Goal: Information Seeking & Learning: Learn about a topic

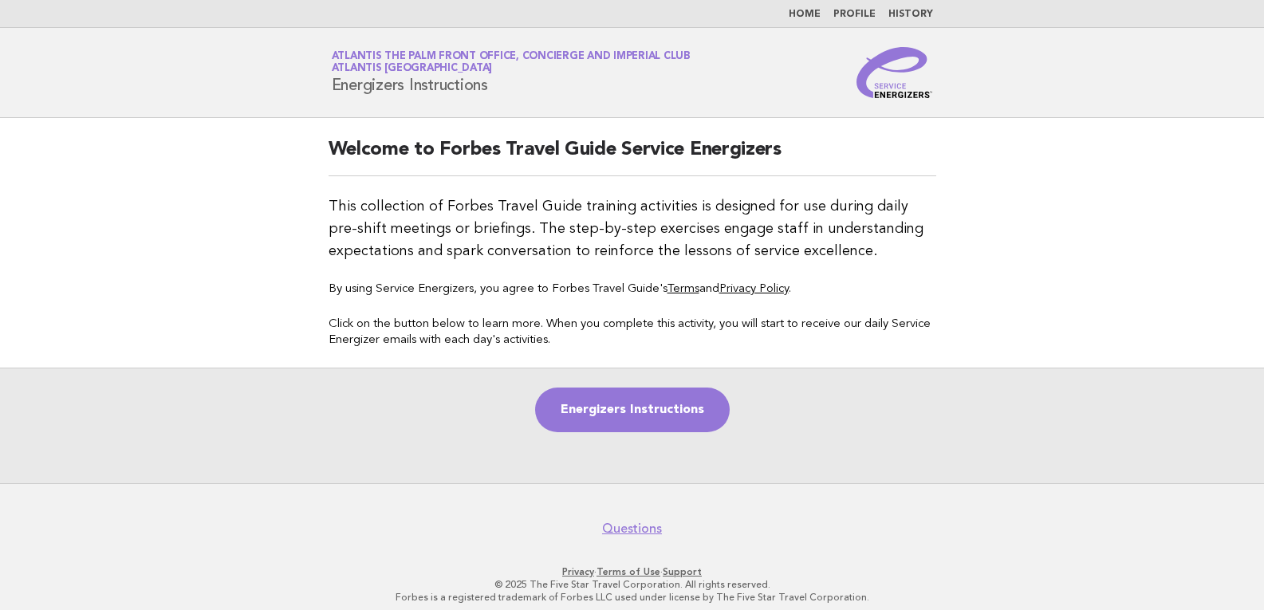
click at [817, 23] on nav "Home Profile History" at bounding box center [632, 14] width 1264 height 28
click at [815, 10] on link "Home" at bounding box center [805, 15] width 32 height 10
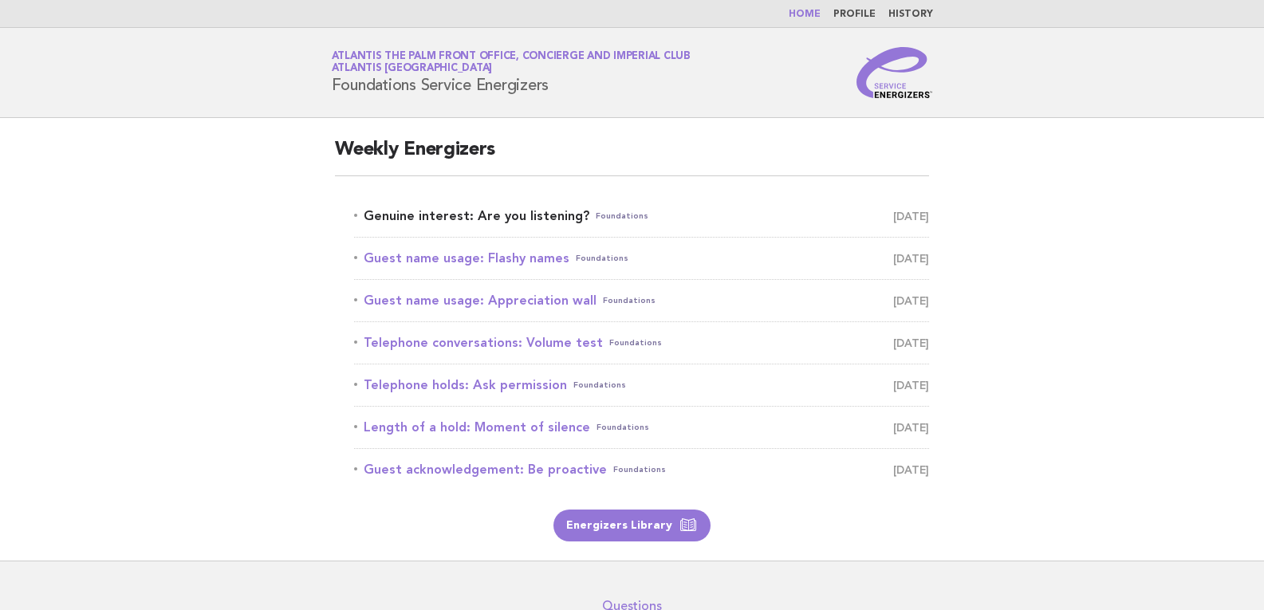
click at [510, 218] on link "Genuine interest: Are you listening? Foundations August 16" at bounding box center [641, 216] width 575 height 22
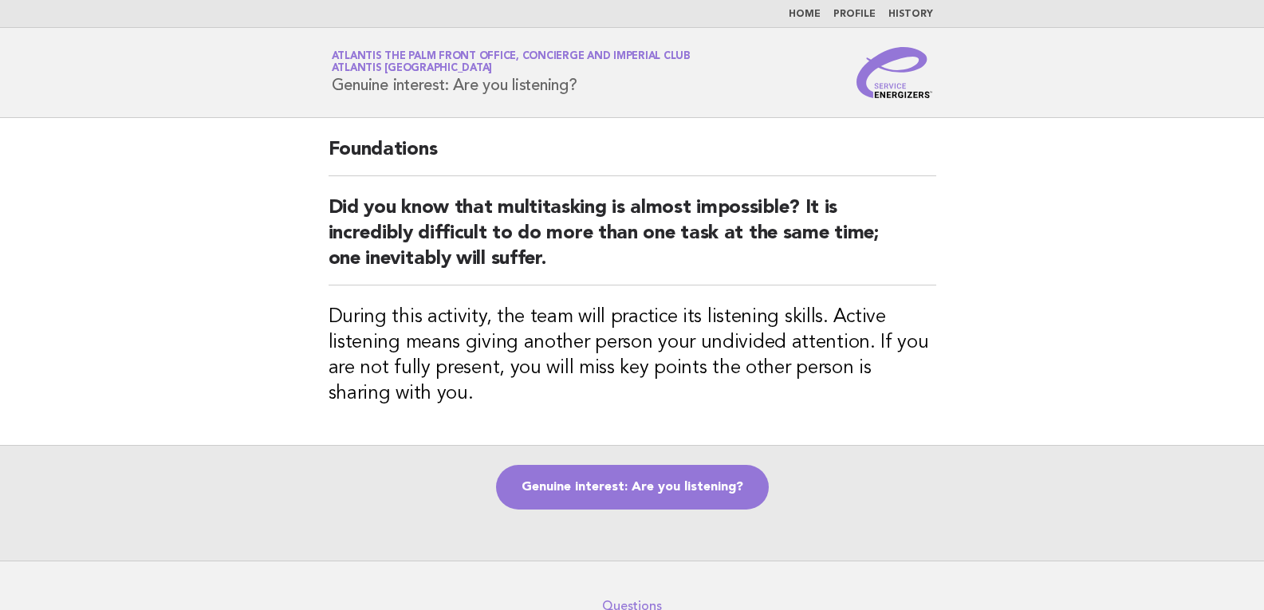
drag, startPoint x: 335, startPoint y: 82, endPoint x: 604, endPoint y: 85, distance: 268.7
click at [604, 85] on h1 "Service Energizers Atlantis The Palm Front Office, Concierge and Imperial Club …" at bounding box center [511, 72] width 359 height 41
copy h1 "Genuine interest: Are you listening?"
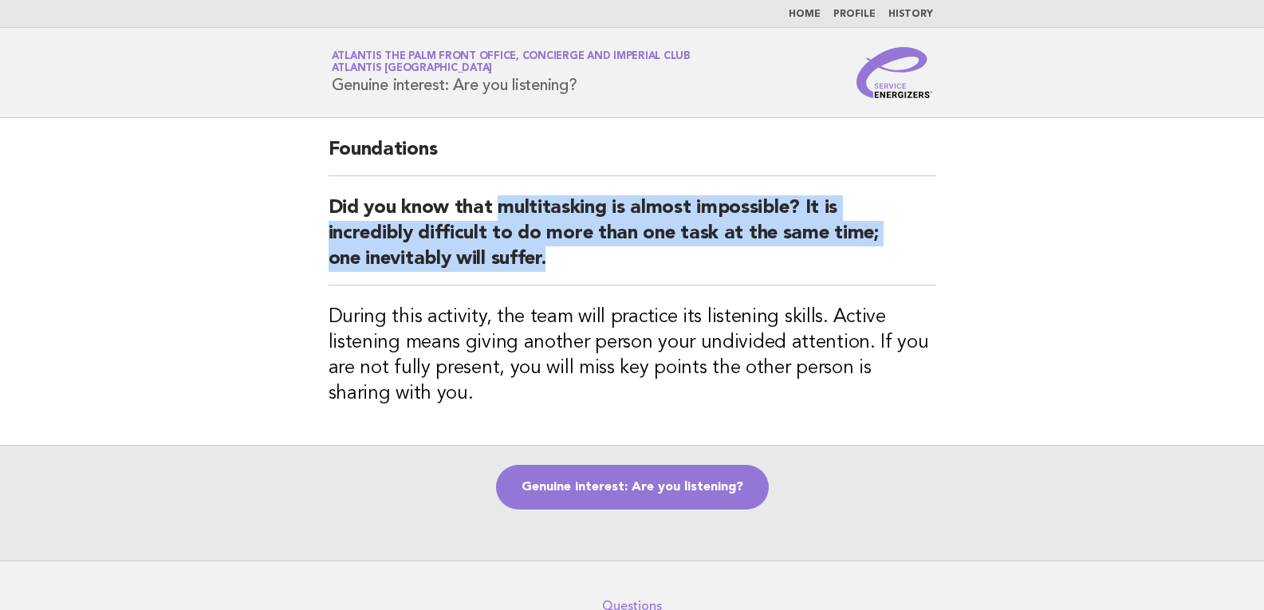
drag, startPoint x: 502, startPoint y: 207, endPoint x: 553, endPoint y: 254, distance: 70.0
click at [553, 254] on h2 "Did you know that multitasking is almost impossible? It is incredibly difficult…" at bounding box center [633, 240] width 608 height 90
drag, startPoint x: 332, startPoint y: 205, endPoint x: 555, endPoint y: 264, distance: 230.9
click at [555, 264] on h2 "Did you know that multitasking is almost impossible? It is incredibly difficult…" at bounding box center [633, 240] width 608 height 90
copy h2 "Did you know that multitasking is almost impossible? It is incredibly difficult…"
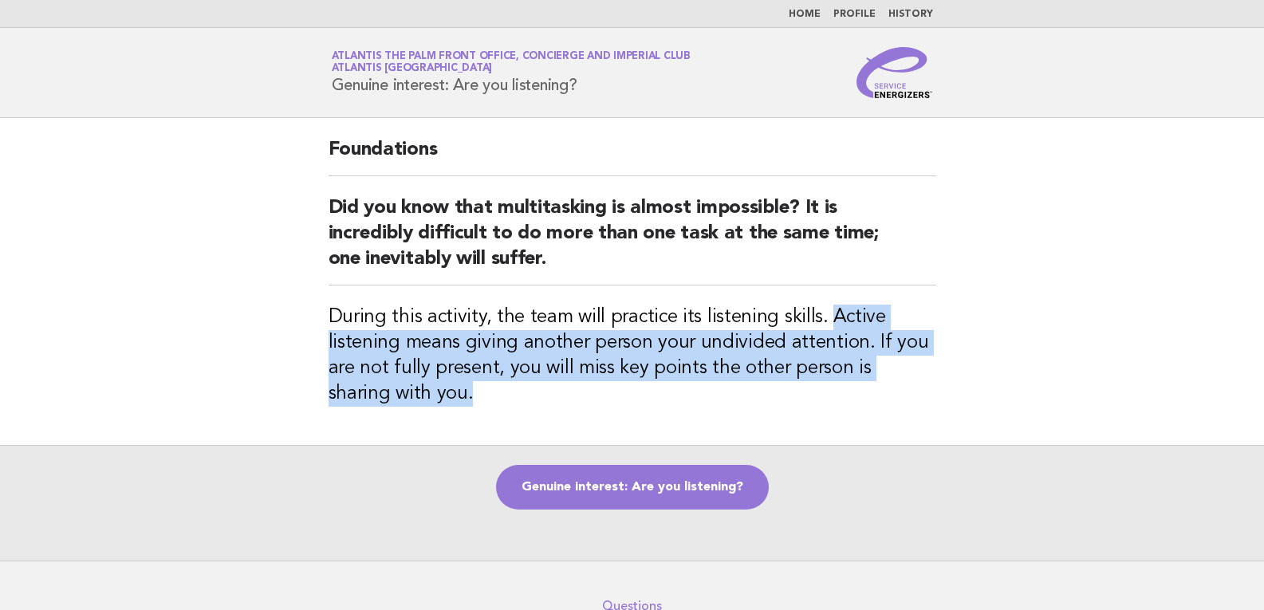
drag, startPoint x: 818, startPoint y: 319, endPoint x: 864, endPoint y: 387, distance: 82.0
click at [864, 387] on h3 "During this activity, the team will practice its listening skills. Active liste…" at bounding box center [633, 356] width 608 height 102
copy h3 "Active listening means giving another person your undivided attention. If you a…"
click at [694, 474] on link "Genuine interest: Are you listening?" at bounding box center [632, 487] width 273 height 45
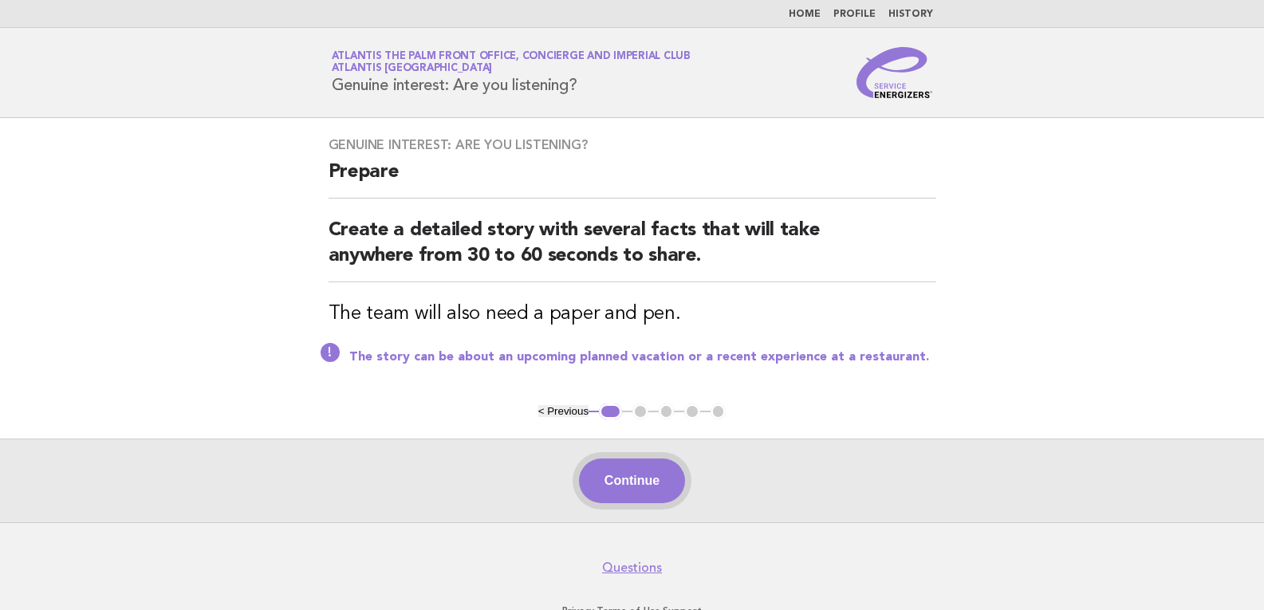
click at [659, 489] on button "Continue" at bounding box center [632, 480] width 106 height 45
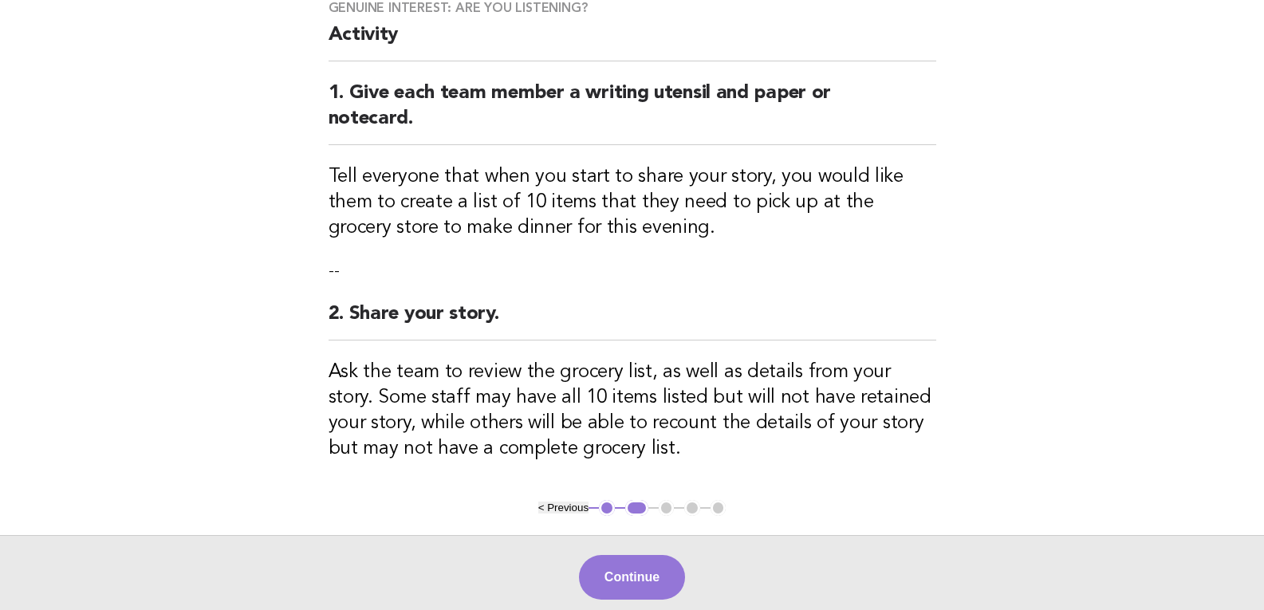
scroll to position [159, 0]
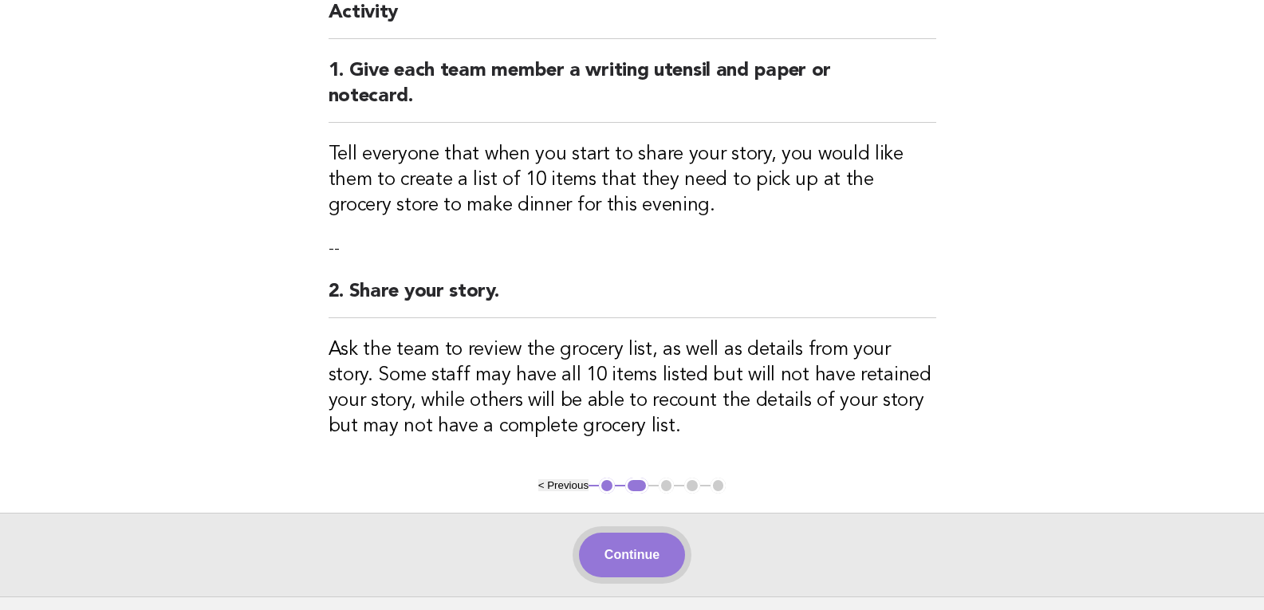
click at [646, 549] on button "Continue" at bounding box center [632, 555] width 106 height 45
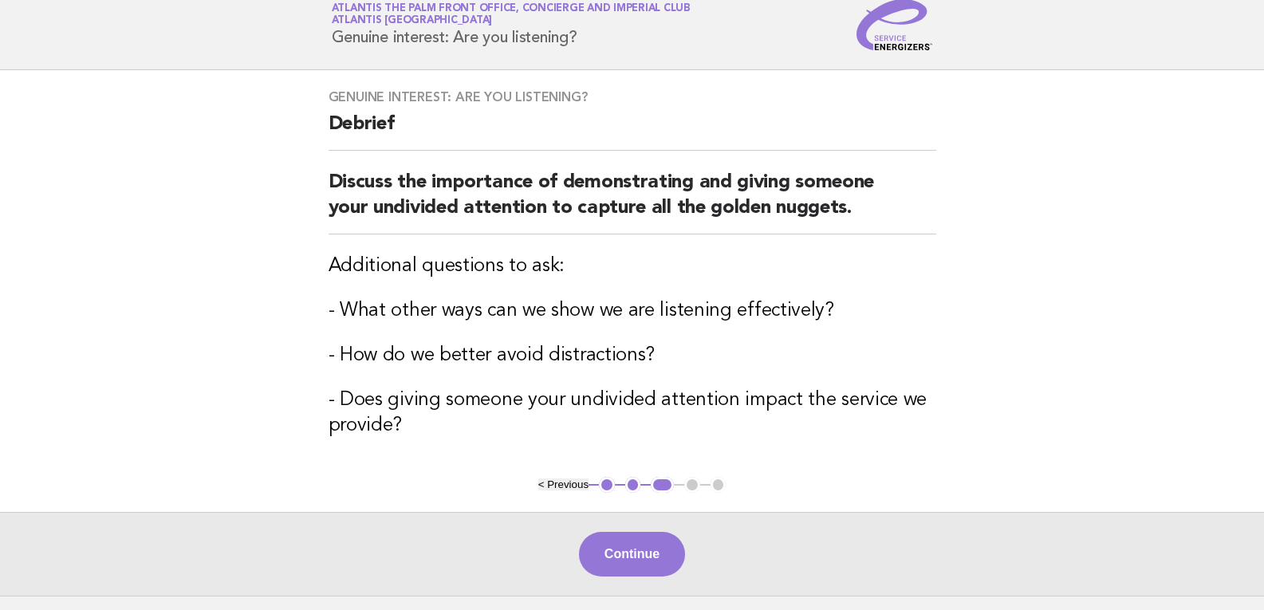
scroll to position [80, 0]
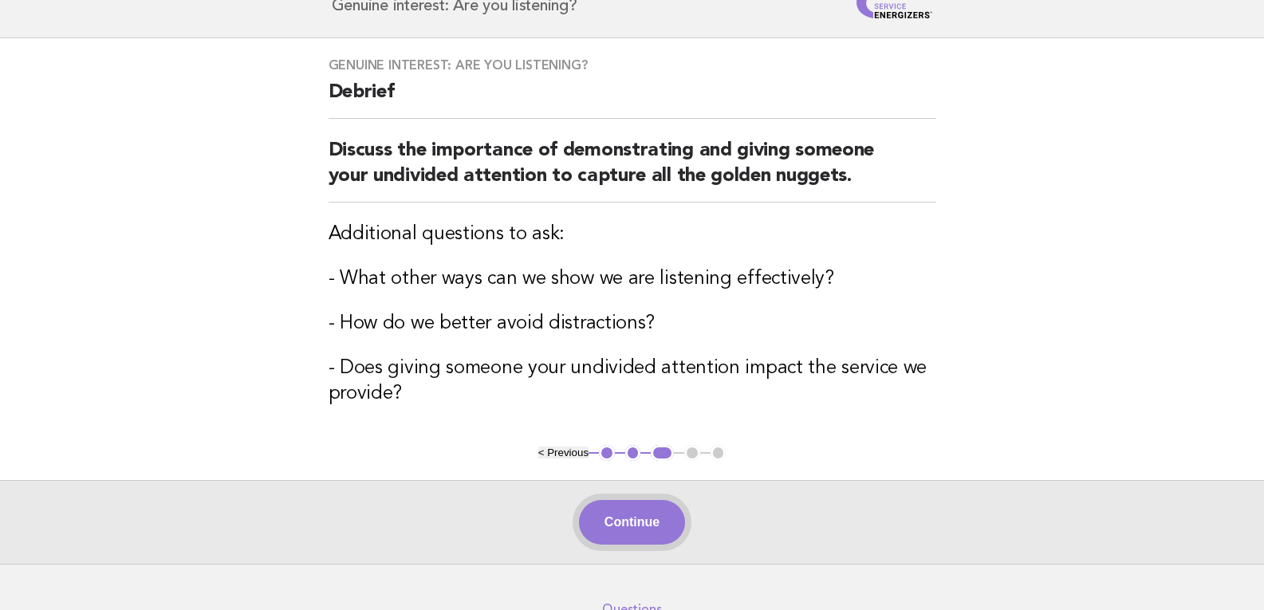
click at [650, 536] on button "Continue" at bounding box center [632, 522] width 106 height 45
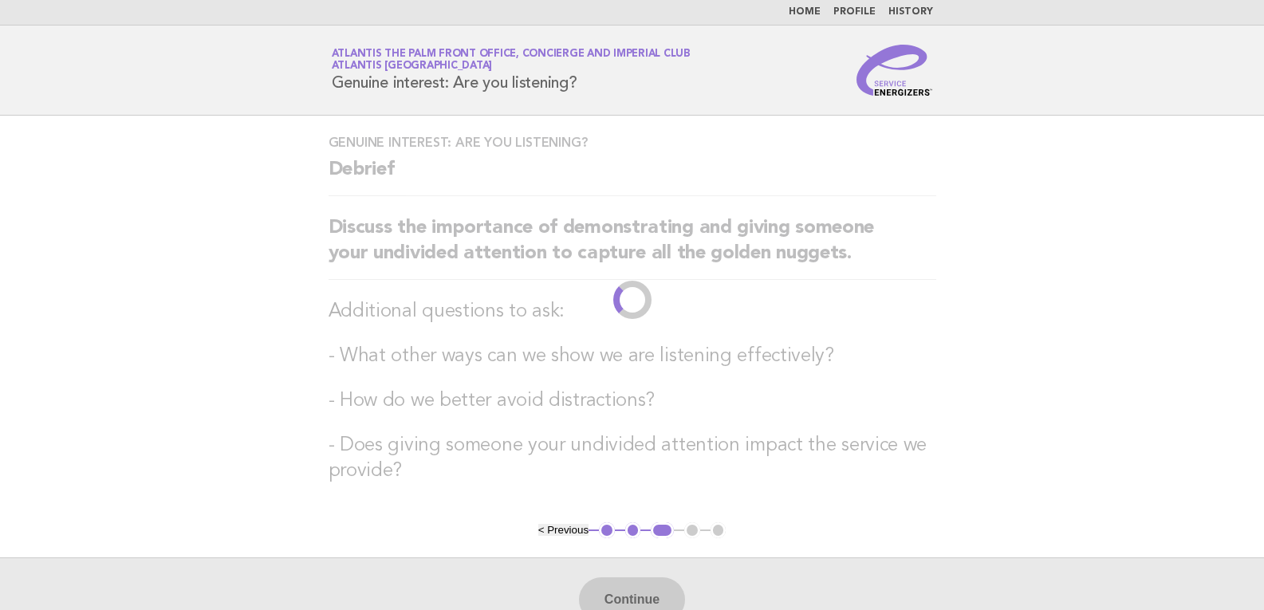
scroll to position [0, 0]
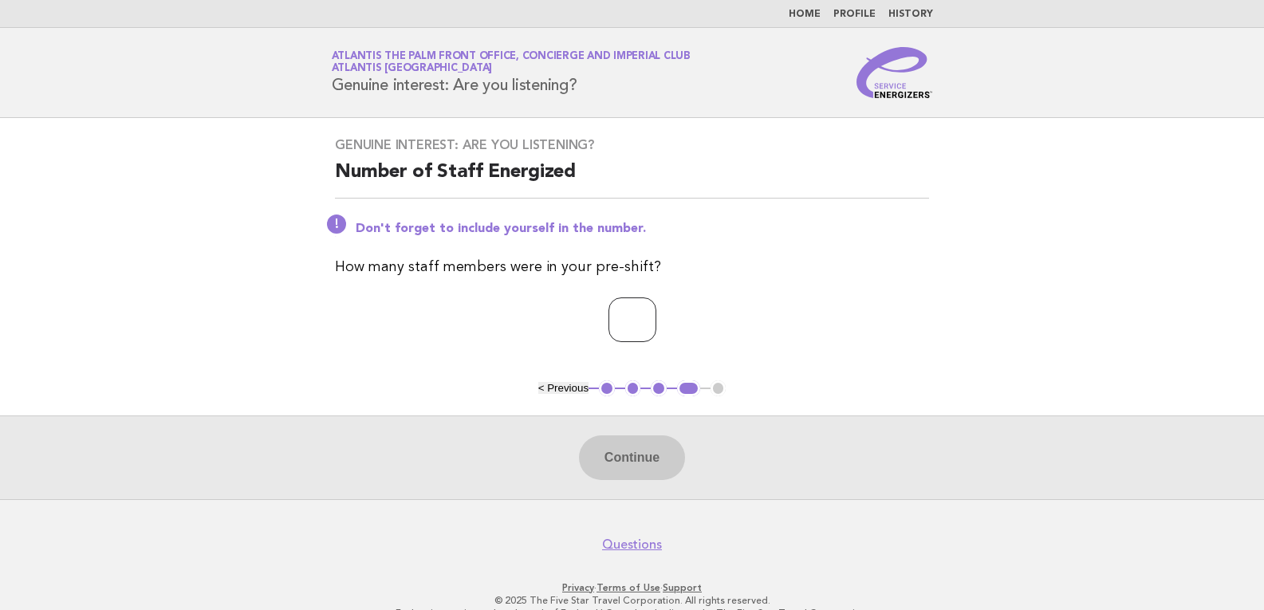
click at [633, 312] on input "number" at bounding box center [632, 319] width 48 height 45
type input "*"
click at [646, 437] on button "Continue" at bounding box center [632, 457] width 106 height 45
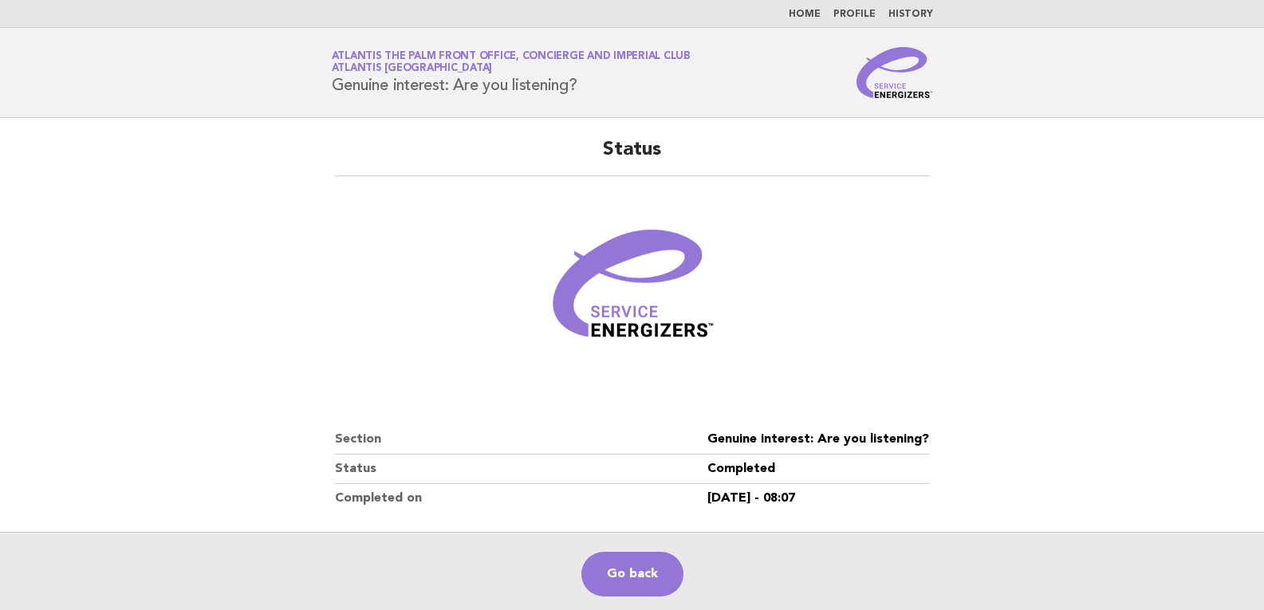
click at [1163, 202] on main "Status Section Genuine interest: Are you listening? Status Completed Completed …" at bounding box center [632, 367] width 1264 height 498
